Goal: Contribute content: Add original content to the website for others to see

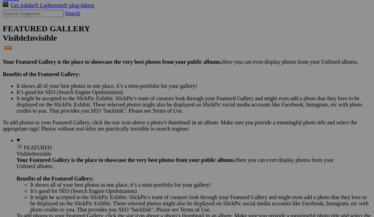
scroll to position [126, 0]
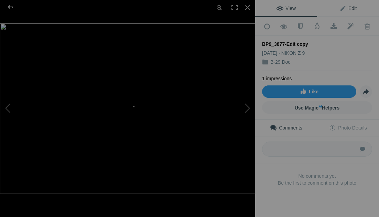
click at [346, 6] on span "Edit" at bounding box center [348, 9] width 17 height 6
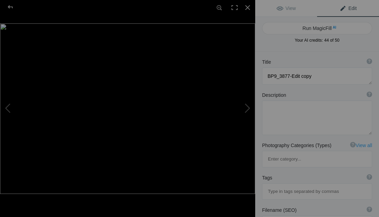
scroll to position [118, 0]
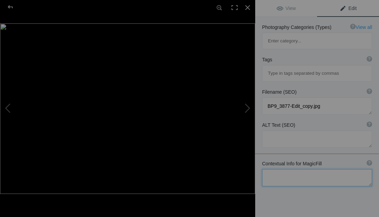
click at [283, 169] on textarea at bounding box center [317, 177] width 110 height 17
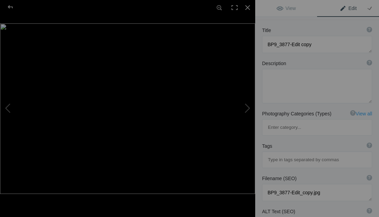
scroll to position [0, 0]
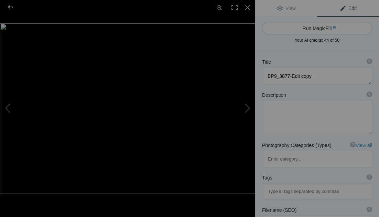
type textarea "P-51 Mustang, Gunfighter and B-29 DOC in an air to air photo mission near Chino…"
click at [314, 26] on button "Run MagicFill AI" at bounding box center [317, 28] width 110 height 12
type textarea "P-51 Mustang and B-29 DOC in Stunning Air-to-Air Flight"
type textarea "This breathtaking air-to-air photograph captures the iconic P-51 Mustang, known…"
type textarea "p-51-mustang-b-29-doc-air-to-air.jpg"
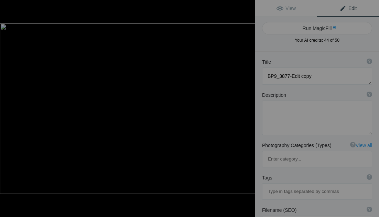
type textarea "P-51 Mustang and B-29 DOC flying in formation over California mountains."
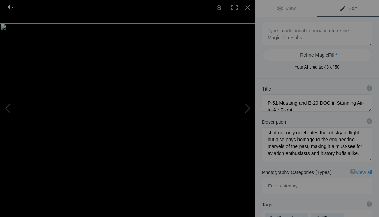
click at [9, 6] on div at bounding box center [10, 7] width 25 height 14
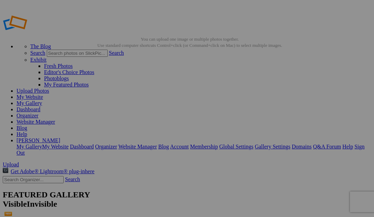
drag, startPoint x: 196, startPoint y: 114, endPoint x: 23, endPoint y: 134, distance: 173.9
type input "B-29 Doc - web"
click at [55, 119] on link "Website Manager" at bounding box center [36, 122] width 39 height 6
